Goal: Task Accomplishment & Management: Complete application form

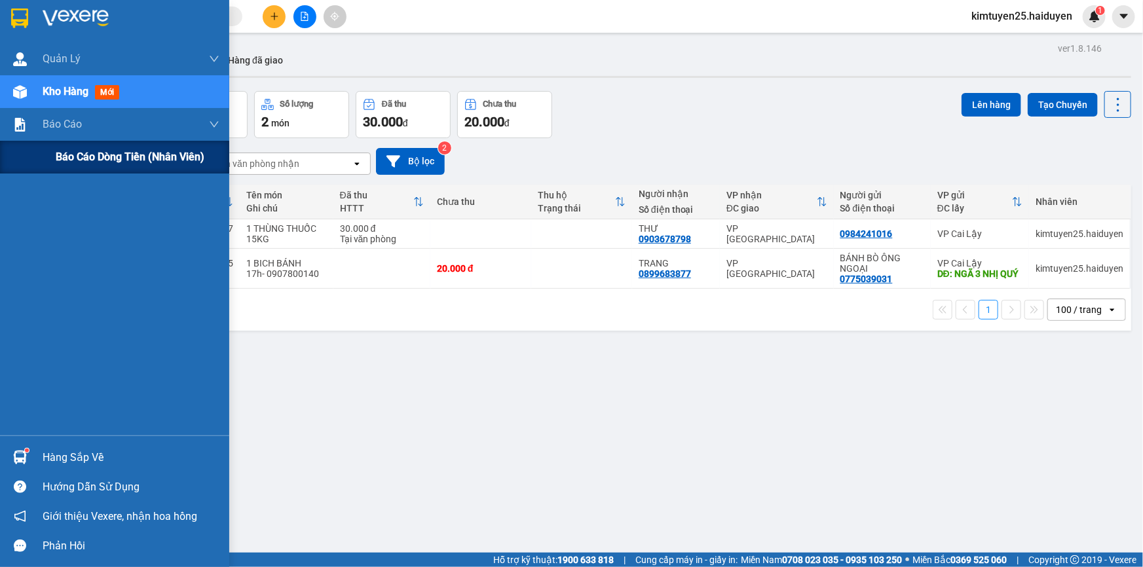
click at [69, 168] on div "Báo cáo dòng tiền (nhân viên)" at bounding box center [138, 157] width 164 height 33
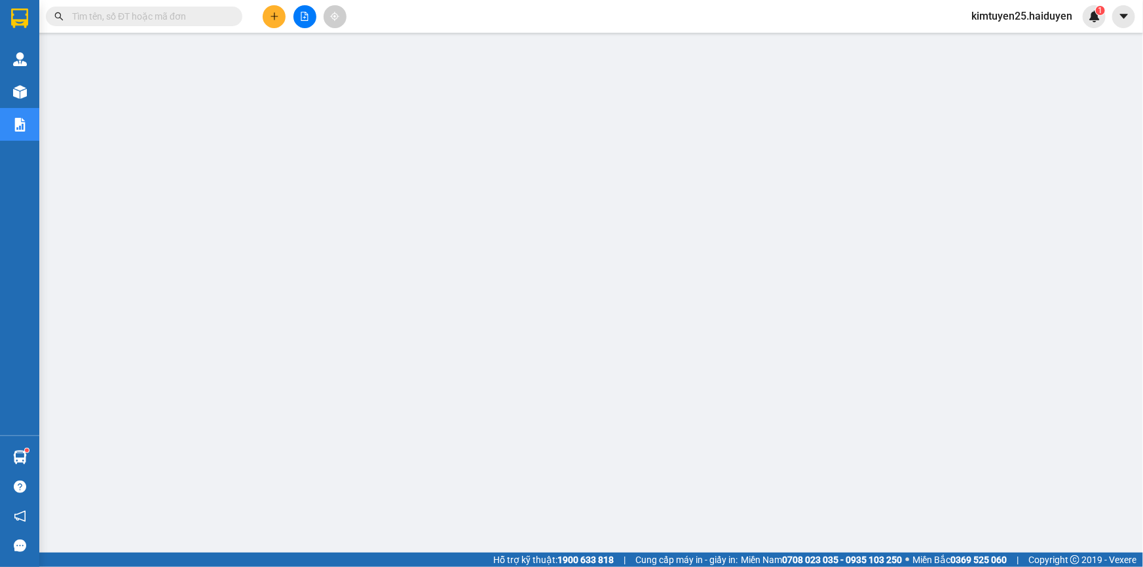
click at [162, 14] on input "text" at bounding box center [149, 16] width 155 height 14
click at [271, 12] on icon "plus" at bounding box center [274, 16] width 9 height 9
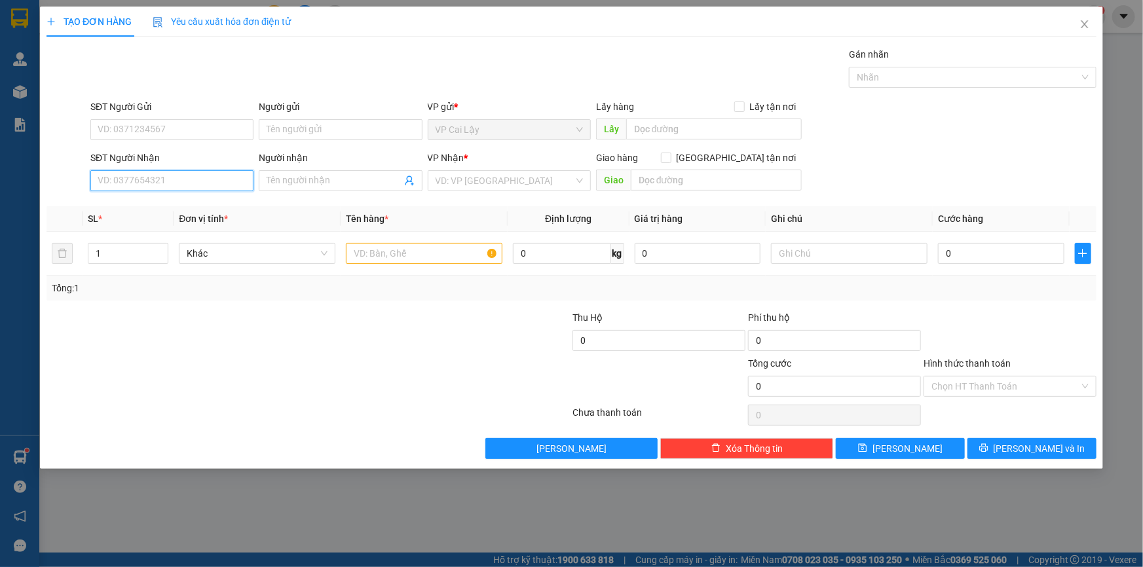
click at [146, 184] on input "SĐT Người Nhận" at bounding box center [171, 180] width 163 height 21
click at [190, 203] on div "0827515151 - TOÁN" at bounding box center [171, 207] width 147 height 14
type input "0827515151"
type input "TOÁN"
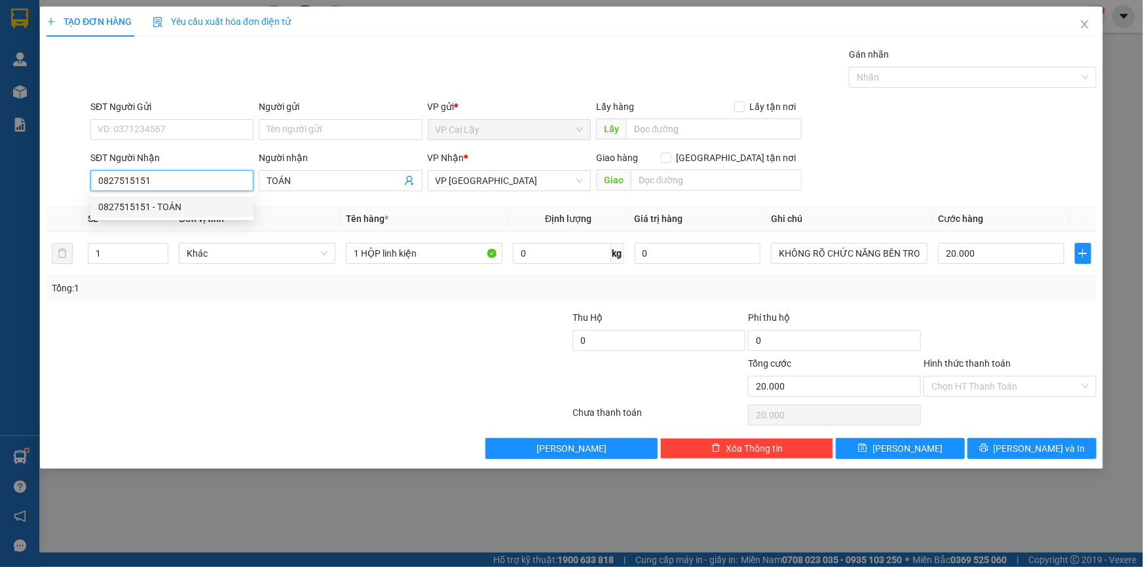
type input "20.000"
type input "0827515151"
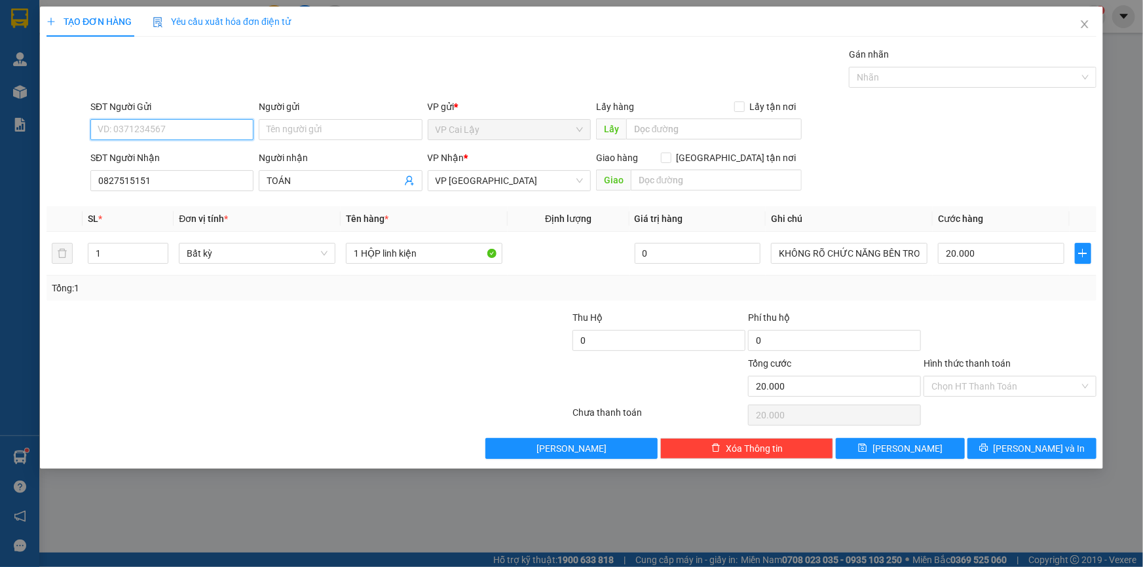
click at [170, 125] on input "SĐT Người Gửi" at bounding box center [171, 129] width 163 height 21
click at [170, 155] on div "0348040838 - [PERSON_NAME]" at bounding box center [171, 156] width 147 height 14
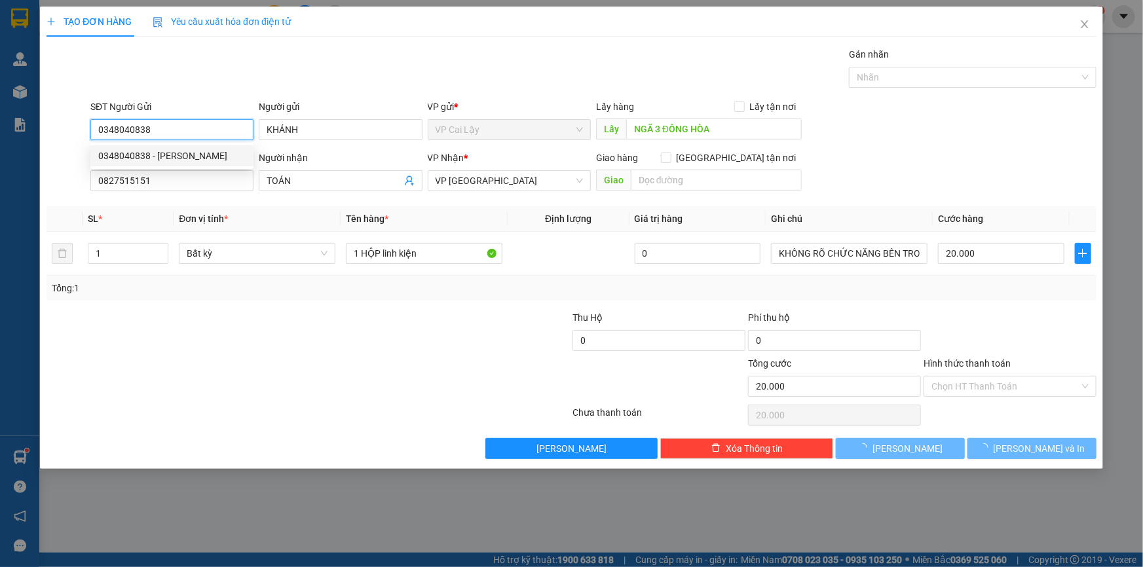
type input "0348040838"
type input "KHÁNH"
type input "NGÃ 3 ĐÔNG HÒA"
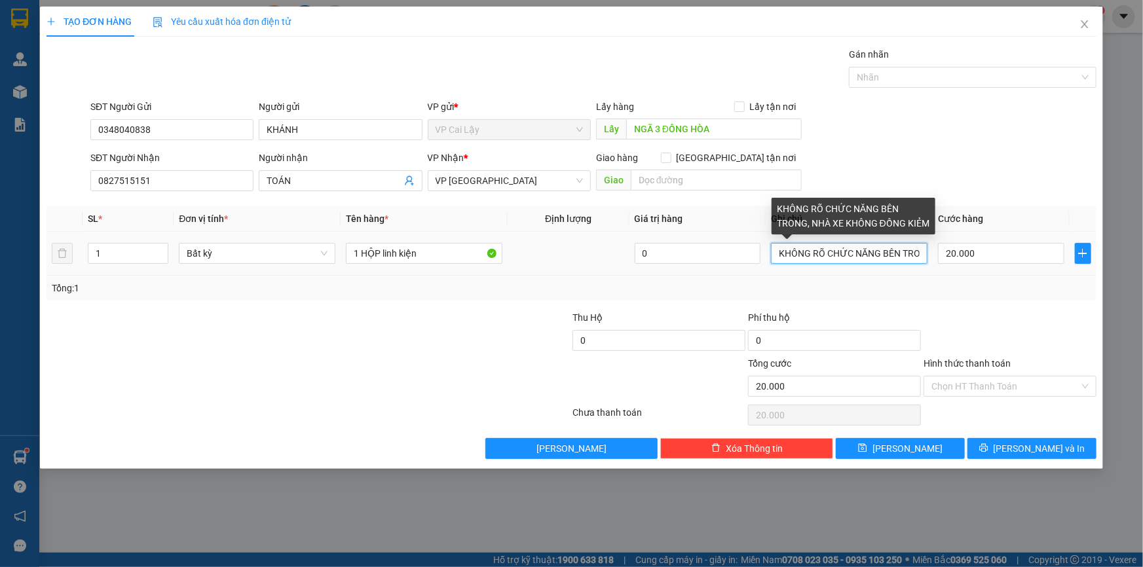
click at [778, 255] on input "KHÔNG RÕ CHỨC NĂNG BÊN TRONG, NHÀ XE KHÔNG ĐỒNG KIẺM" at bounding box center [849, 253] width 157 height 21
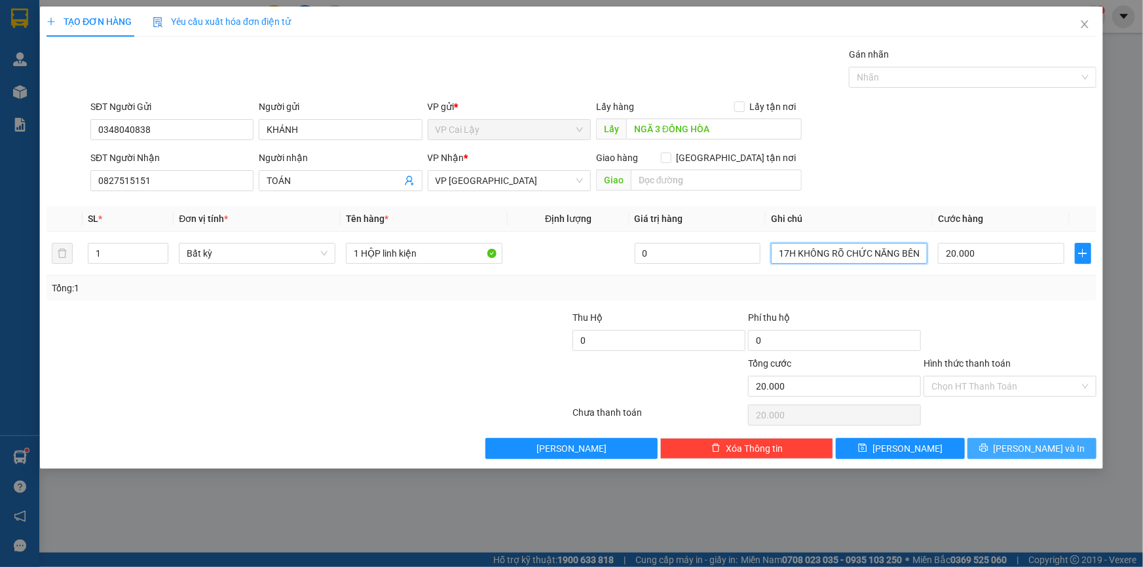
type input "17H KHÔNG RÕ CHỨC NĂNG BÊN TRONG, NHÀ XE KHÔNG ĐỒNG KIẺM"
click at [1035, 449] on span "[PERSON_NAME] và In" at bounding box center [1040, 449] width 92 height 14
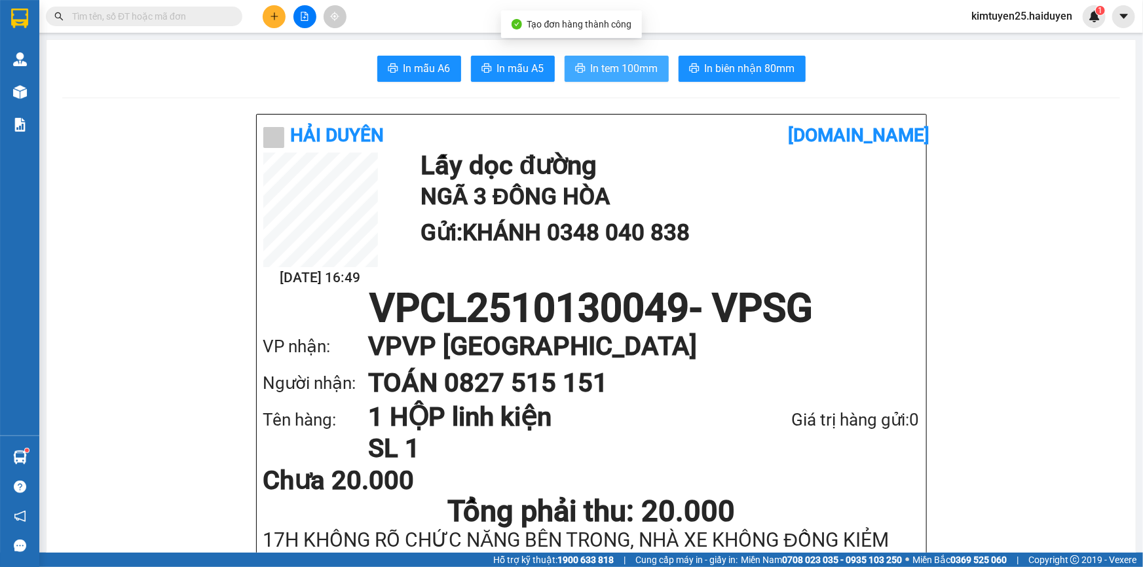
click at [635, 67] on span "In tem 100mm" at bounding box center [624, 68] width 67 height 16
click at [275, 25] on button at bounding box center [274, 16] width 23 height 23
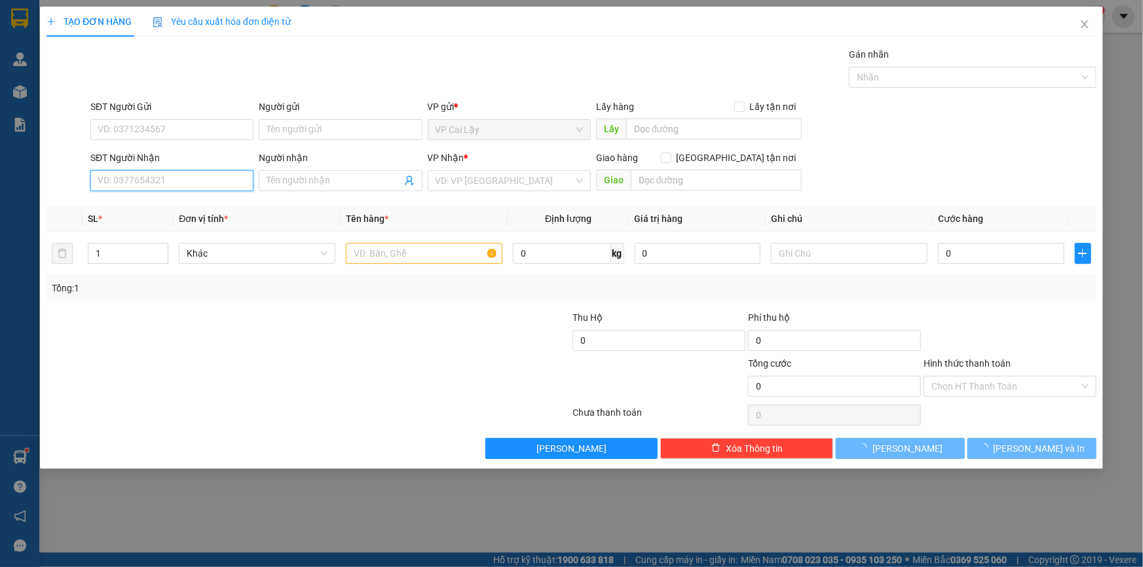
click at [154, 176] on input "SĐT Người Nhận" at bounding box center [171, 180] width 163 height 21
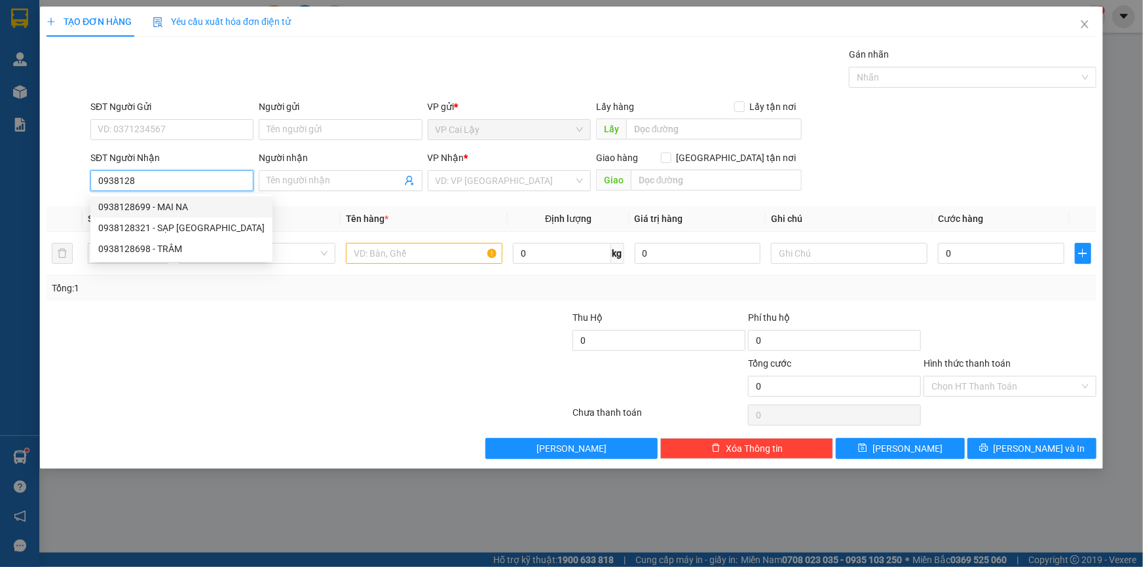
click at [174, 201] on div "0938128699 - MAI NA" at bounding box center [181, 207] width 166 height 14
type input "0938128699"
type input "MAI NA"
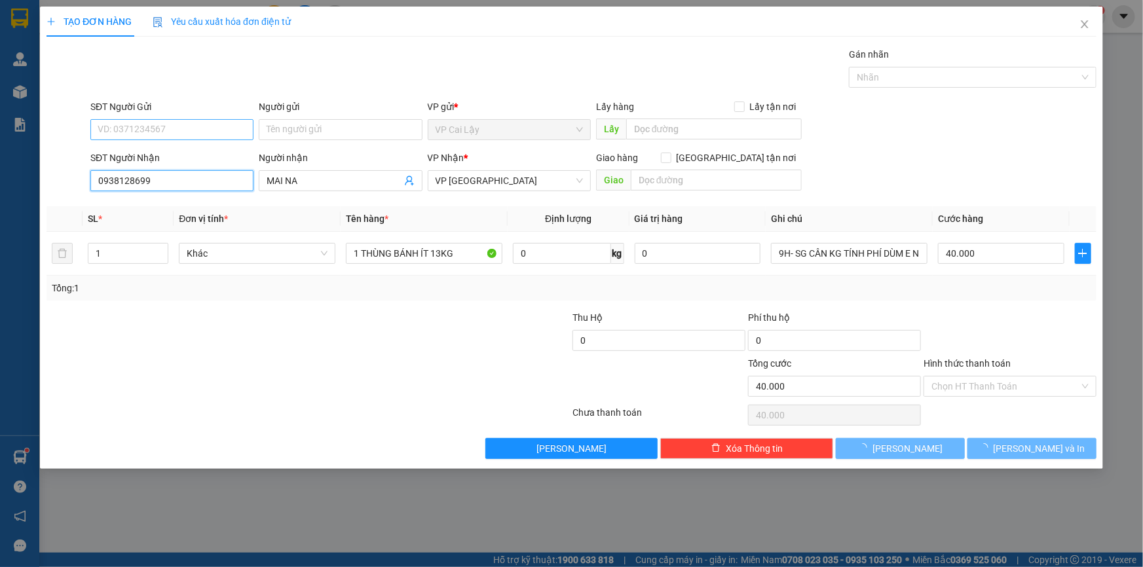
type input "40.000"
type input "0938128699"
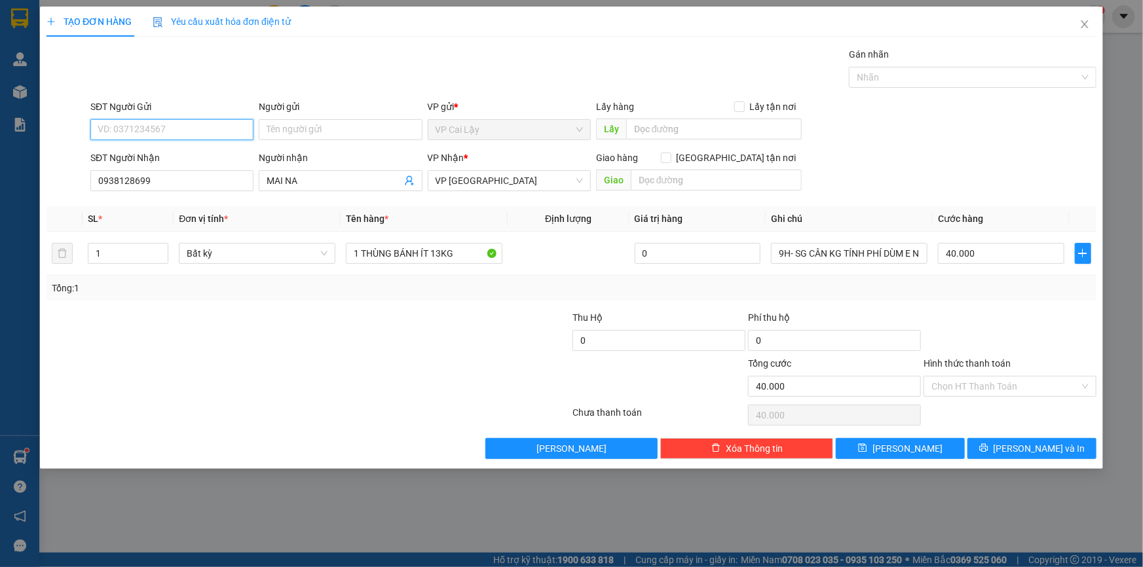
click at [203, 131] on input "SĐT Người Gửi" at bounding box center [171, 129] width 163 height 21
click at [188, 152] on div "0909227701" at bounding box center [171, 156] width 147 height 14
type input "0909227701"
type input "ĐẦU LỘ ẤP TRUNG"
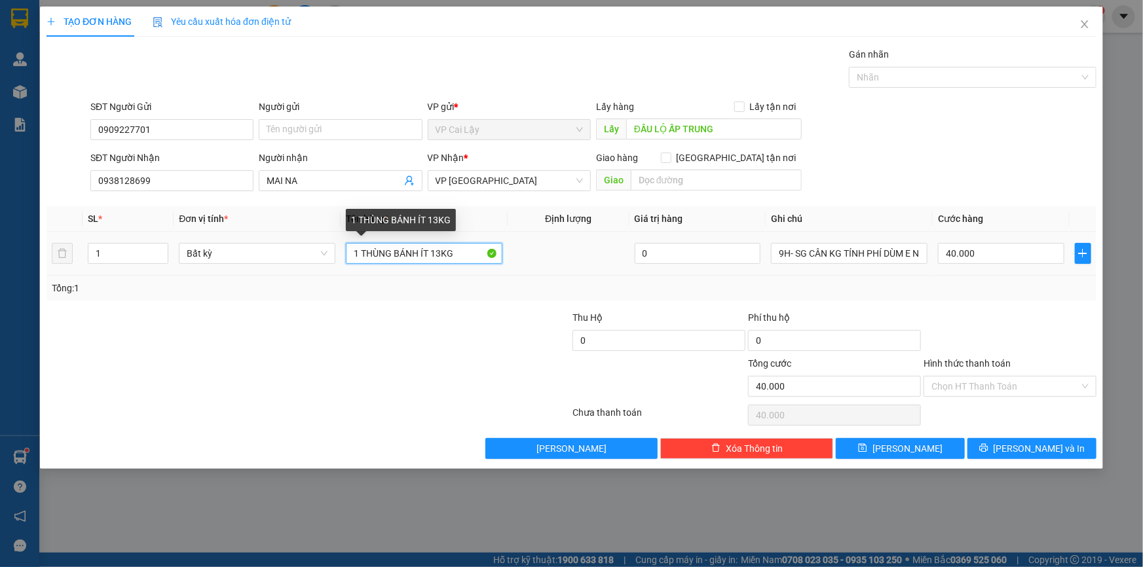
click at [463, 256] on input "1 THÙNG BÁNH ÍT 13KG" at bounding box center [424, 253] width 157 height 21
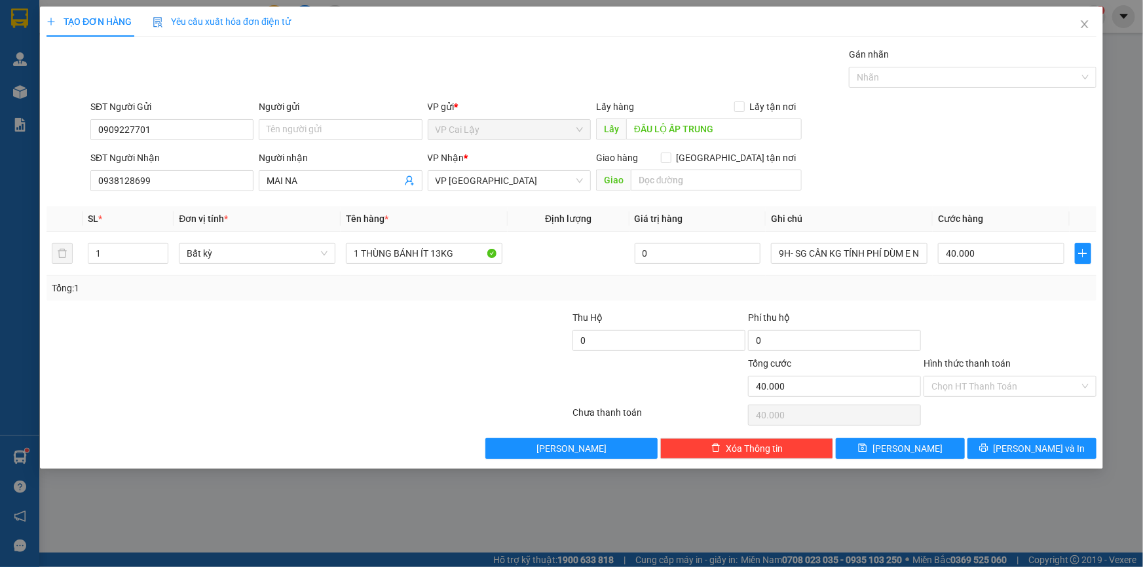
click at [453, 339] on div at bounding box center [484, 334] width 176 height 46
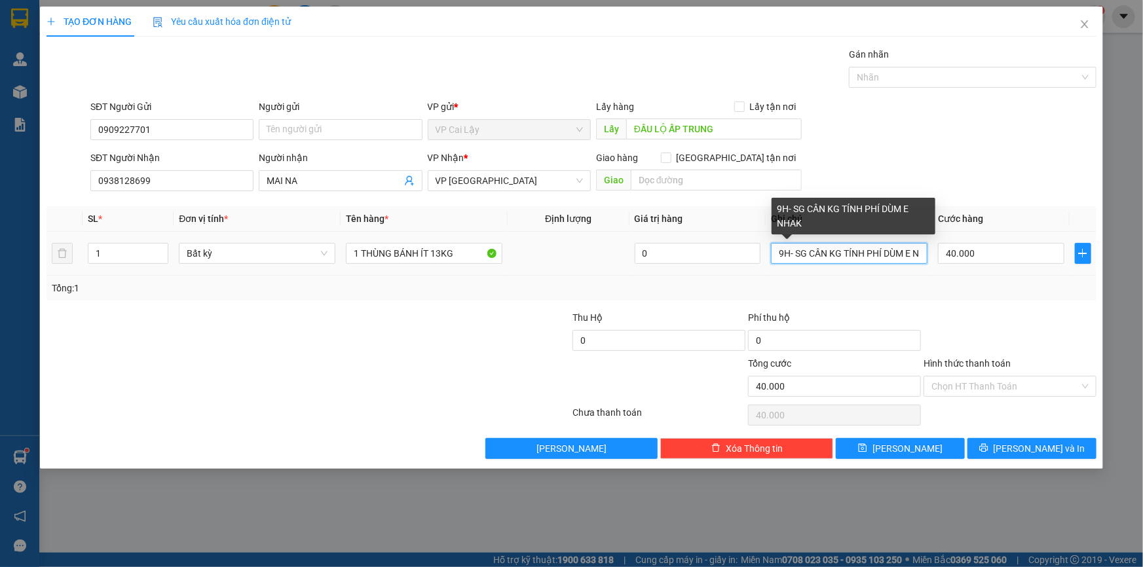
click at [794, 254] on input "9H- SG CÂN KG TÍNH PHÍ DÙM E NHAK" at bounding box center [849, 253] width 157 height 21
click at [791, 253] on input "9H- SG CÂN KG TÍNH PHÍ DÙM E NHAK" at bounding box center [849, 253] width 157 height 21
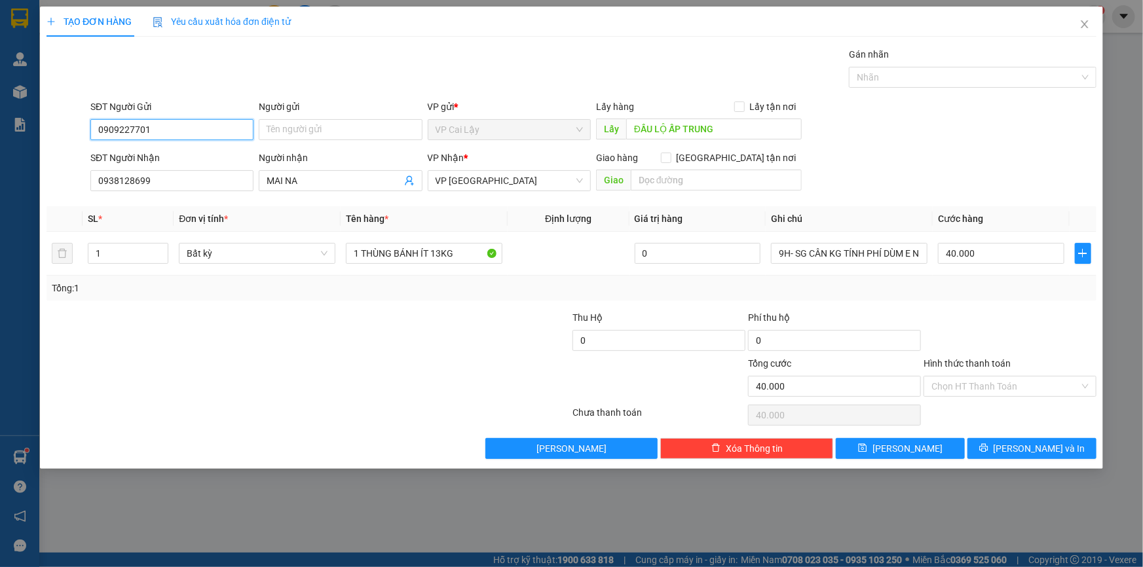
click at [189, 126] on input "0909227701" at bounding box center [171, 129] width 163 height 21
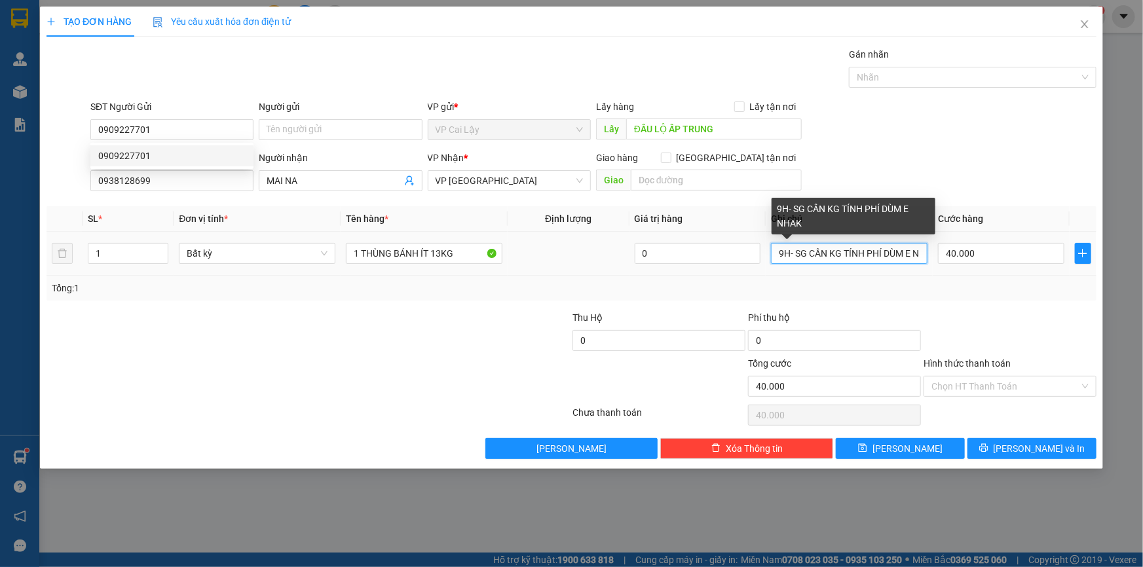
click at [792, 253] on input "9H- SG CÂN KG TÍNH PHÍ DÙM E NHAK" at bounding box center [849, 253] width 157 height 21
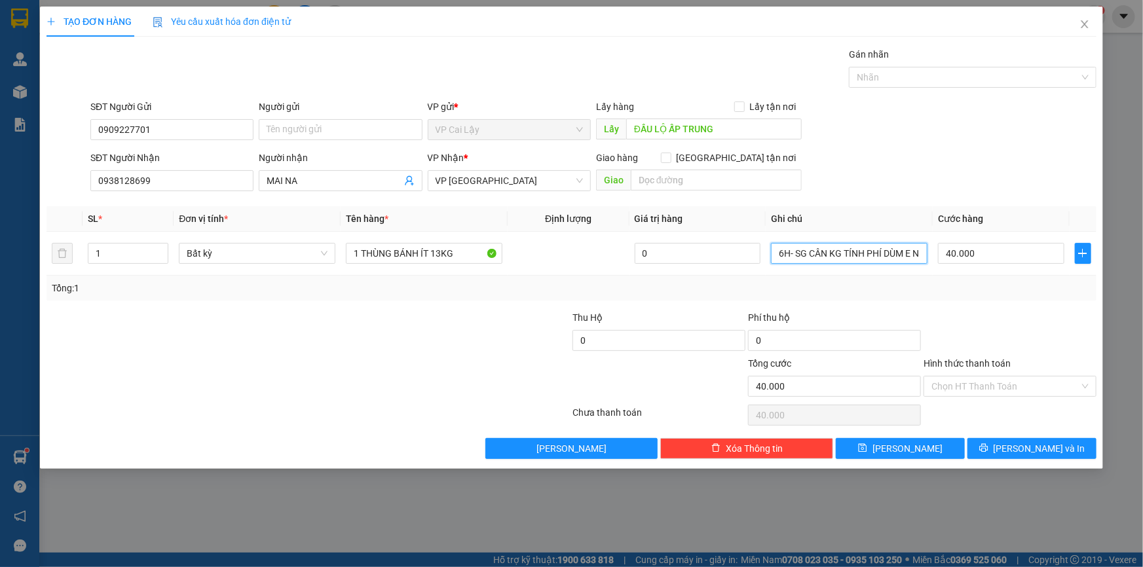
type input "6H- SG CÂN KG TÍNH PHÍ DÙM E NHAK"
click at [896, 307] on div "Transit Pickup Surcharge Ids Transit Deliver Surcharge Ids Transit Deliver Surc…" at bounding box center [572, 253] width 1050 height 412
click at [952, 381] on input "Hình thức thanh toán" at bounding box center [1006, 387] width 148 height 20
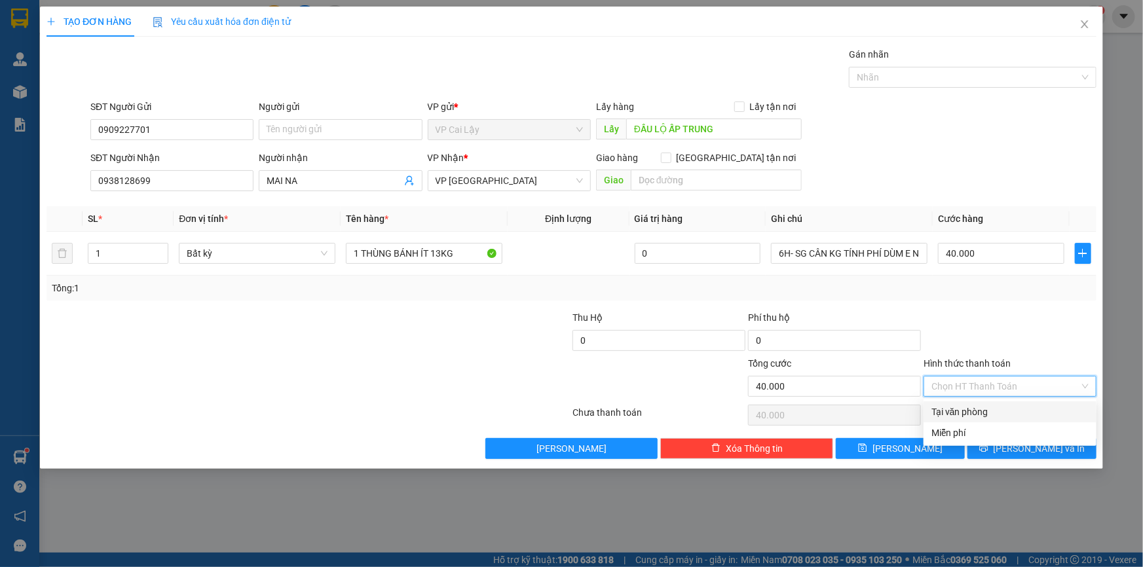
click at [951, 381] on input "Hình thức thanh toán" at bounding box center [1006, 387] width 148 height 20
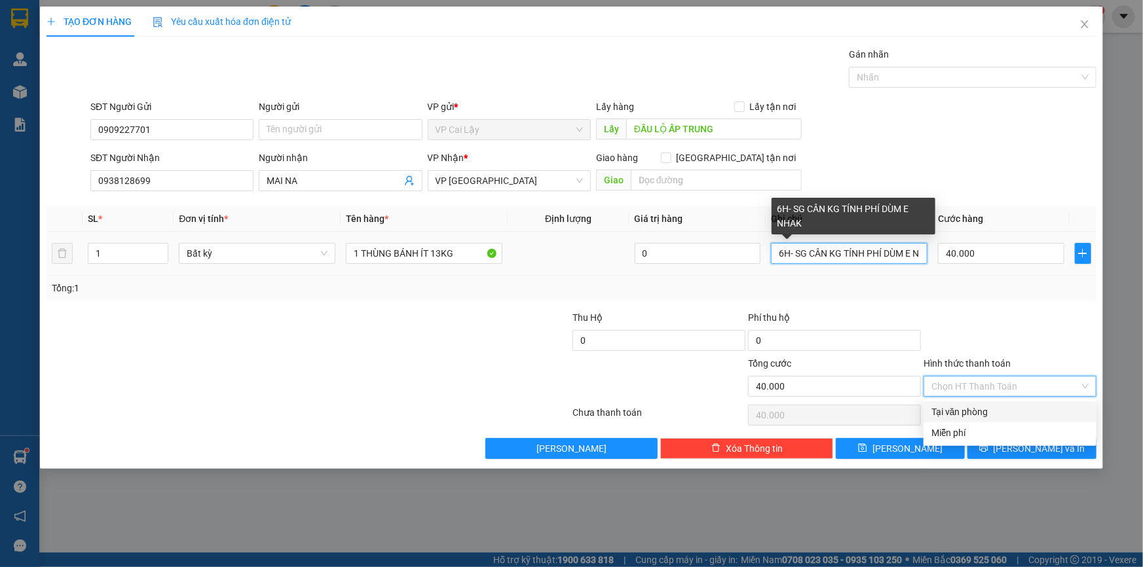
click at [894, 248] on input "6H- SG CÂN KG TÍNH PHÍ DÙM E NHAK" at bounding box center [849, 253] width 157 height 21
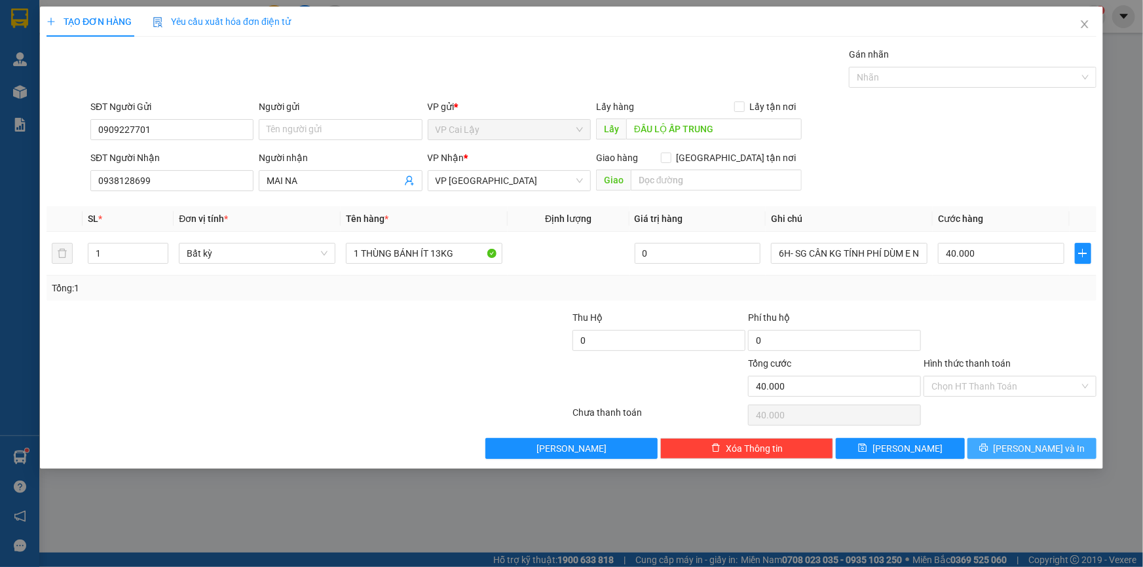
click at [989, 446] on icon "printer" at bounding box center [984, 448] width 9 height 9
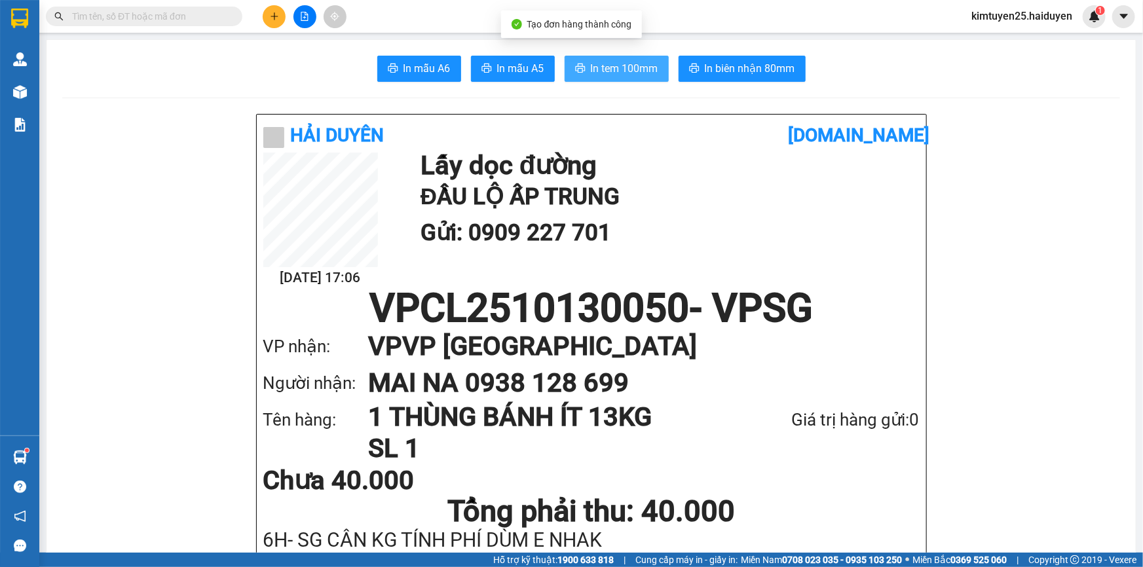
click at [630, 71] on span "In tem 100mm" at bounding box center [624, 68] width 67 height 16
